Goal: Task Accomplishment & Management: Manage account settings

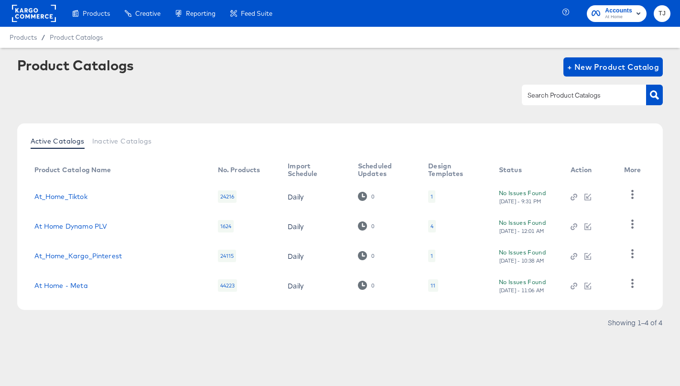
click at [30, 11] on rect at bounding box center [34, 13] width 44 height 17
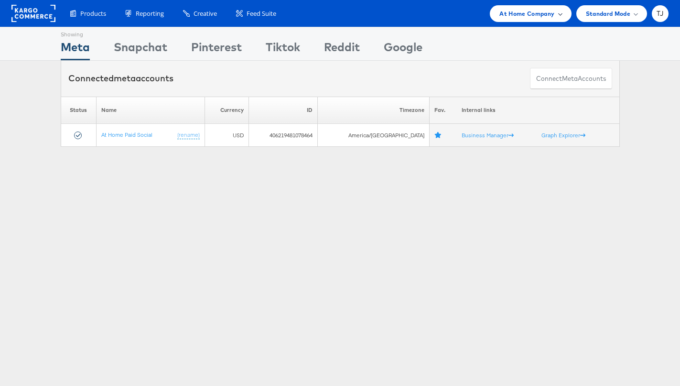
click at [547, 7] on div "At Home Company" at bounding box center [530, 13] width 81 height 17
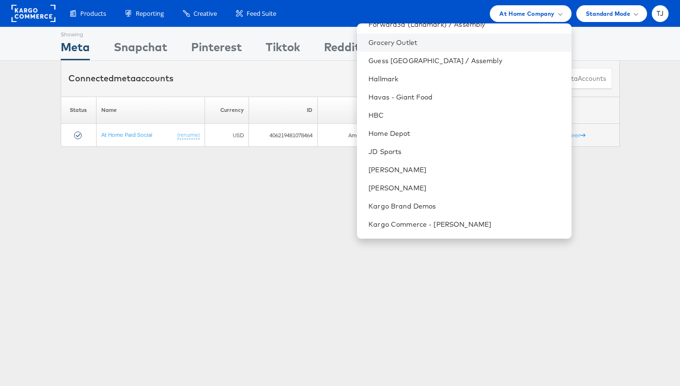
scroll to position [506, 0]
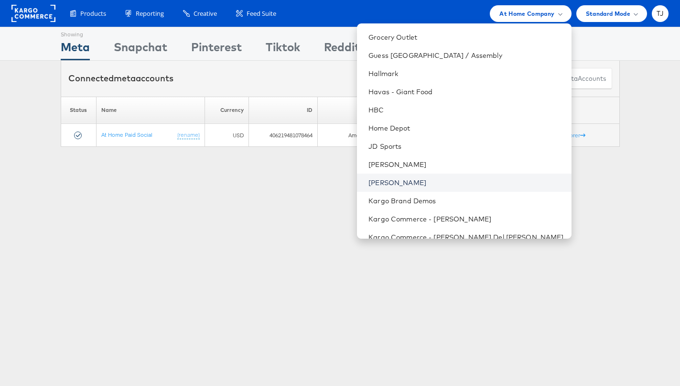
click at [459, 184] on link "[PERSON_NAME]" at bounding box center [465, 183] width 195 height 10
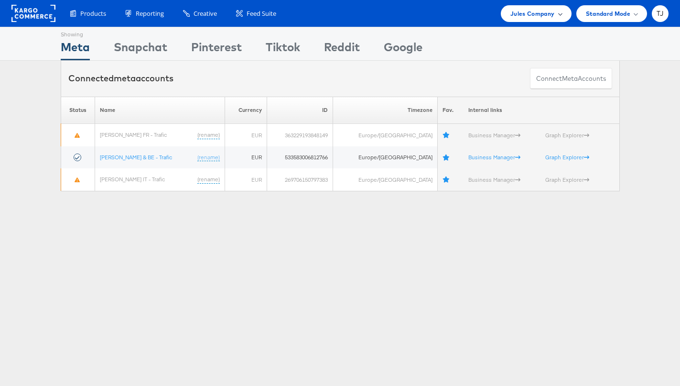
click at [560, 17] on div "Jules Company" at bounding box center [535, 14] width 51 height 10
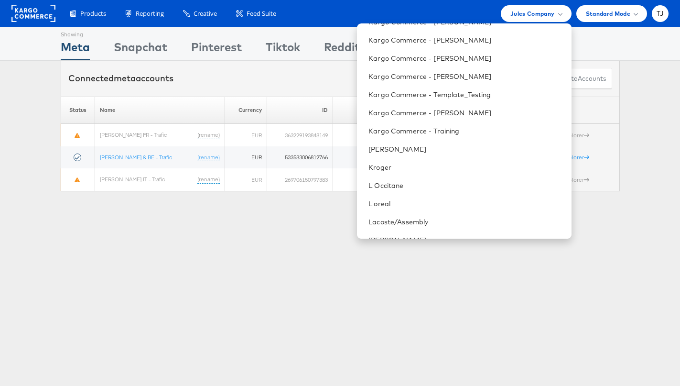
scroll to position [786, 0]
